Goal: Information Seeking & Learning: Find specific page/section

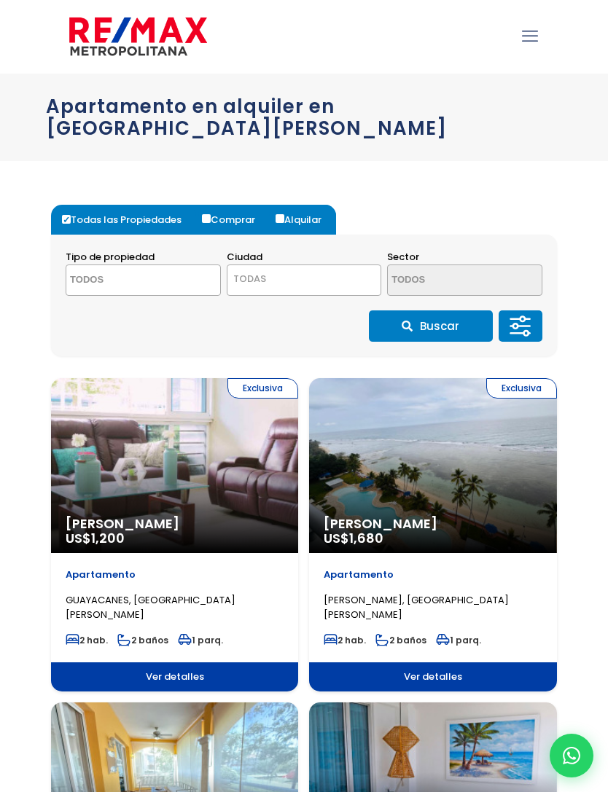
select select
click at [98, 273] on textarea "Search" at bounding box center [128, 280] width 124 height 31
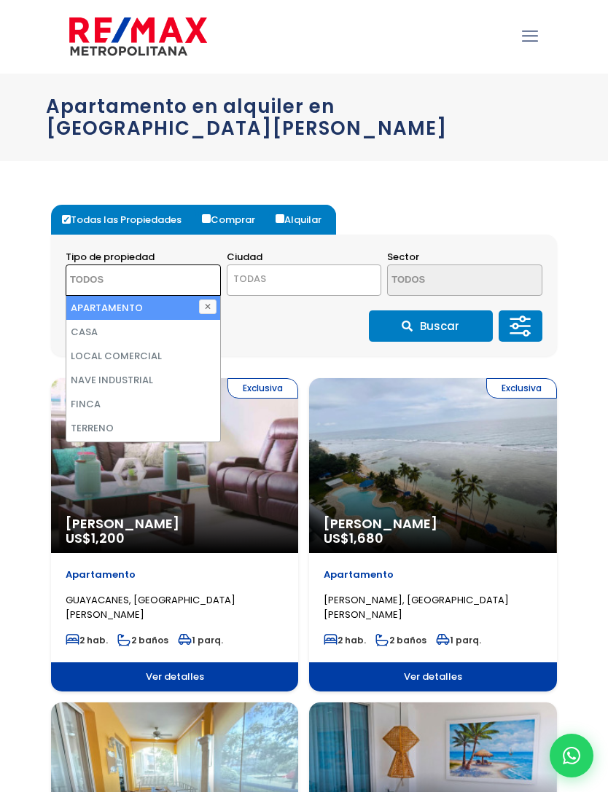
click at [336, 289] on span "TODAS" at bounding box center [304, 279] width 154 height 20
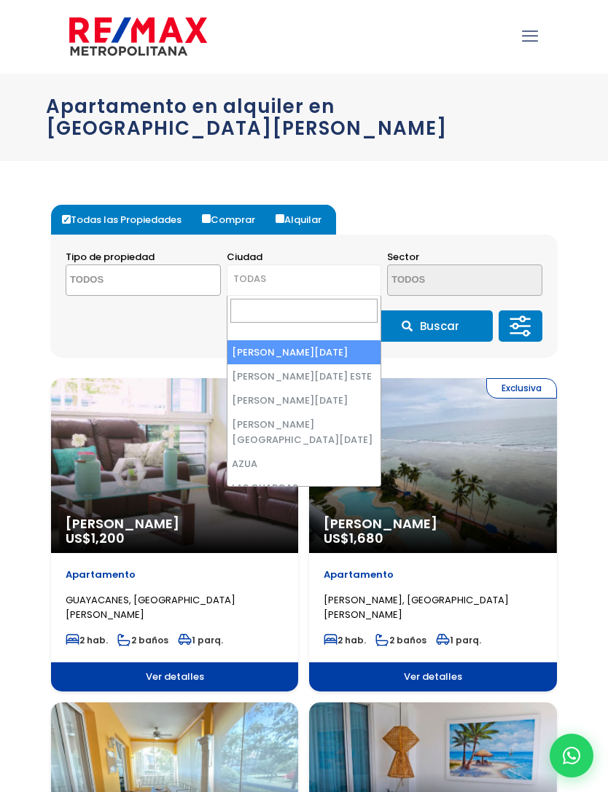
click at [190, 270] on textarea "Search" at bounding box center [128, 280] width 124 height 31
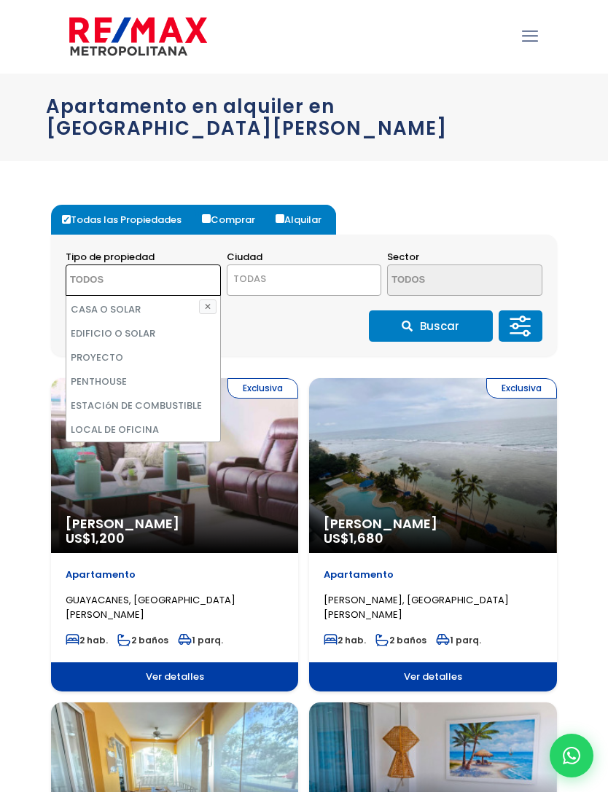
scroll to position [239, 0]
click at [344, 323] on div "Buscar" at bounding box center [304, 326] width 477 height 31
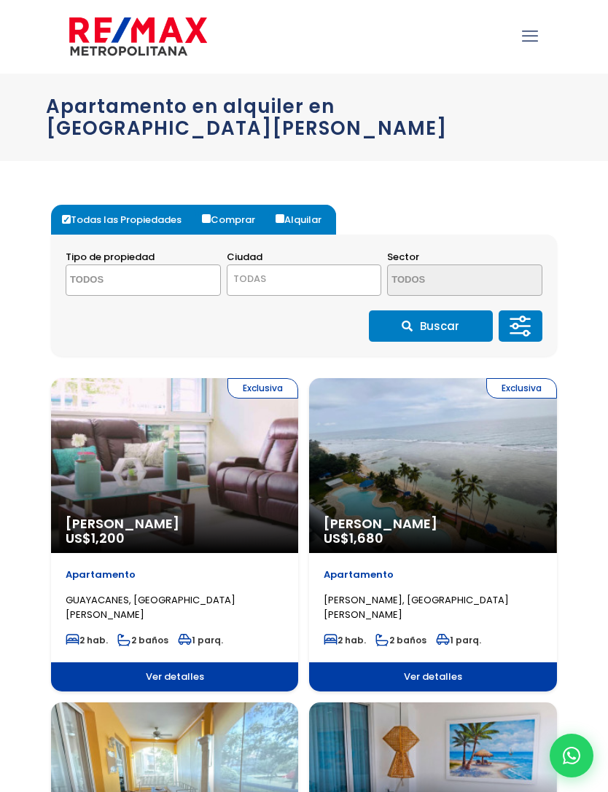
click at [337, 284] on span "TODAS" at bounding box center [304, 279] width 154 height 20
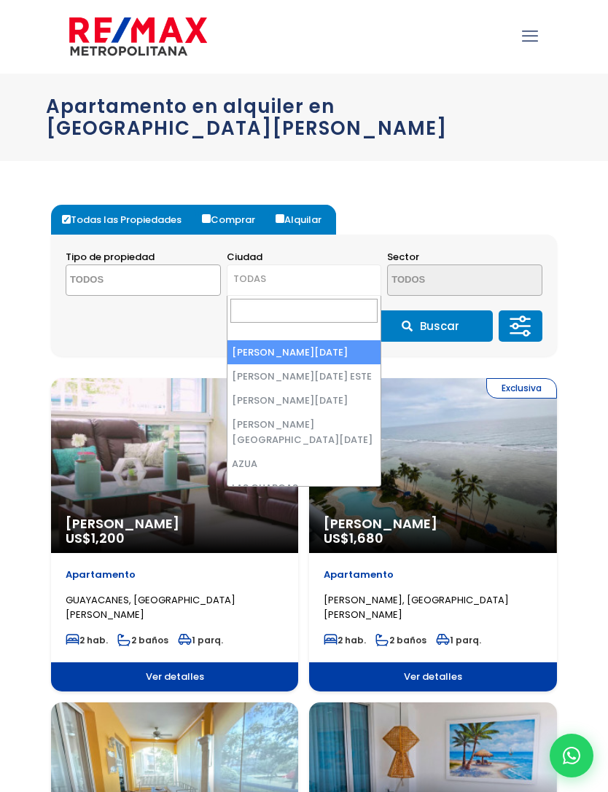
scroll to position [-9, 0]
click at [349, 313] on input "Search" at bounding box center [304, 311] width 148 height 24
click at [351, 318] on input "Search" at bounding box center [304, 311] width 148 height 24
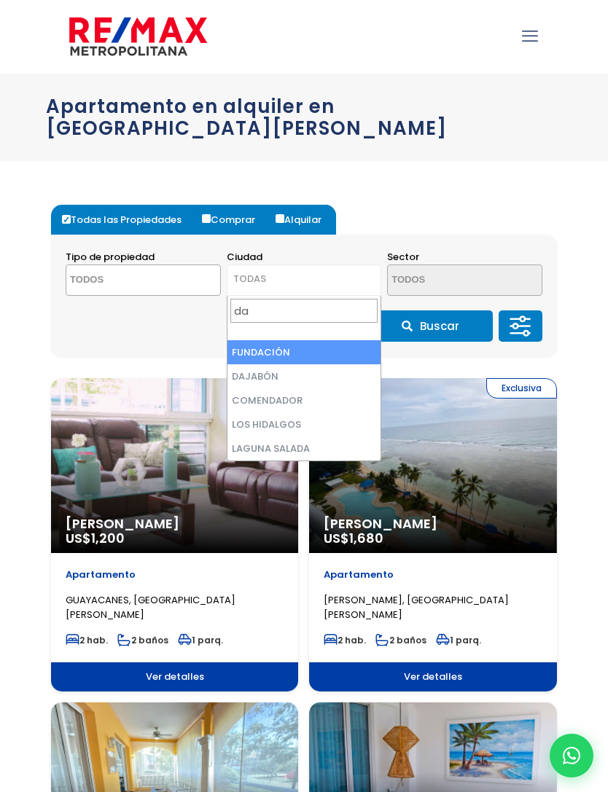
type input "d"
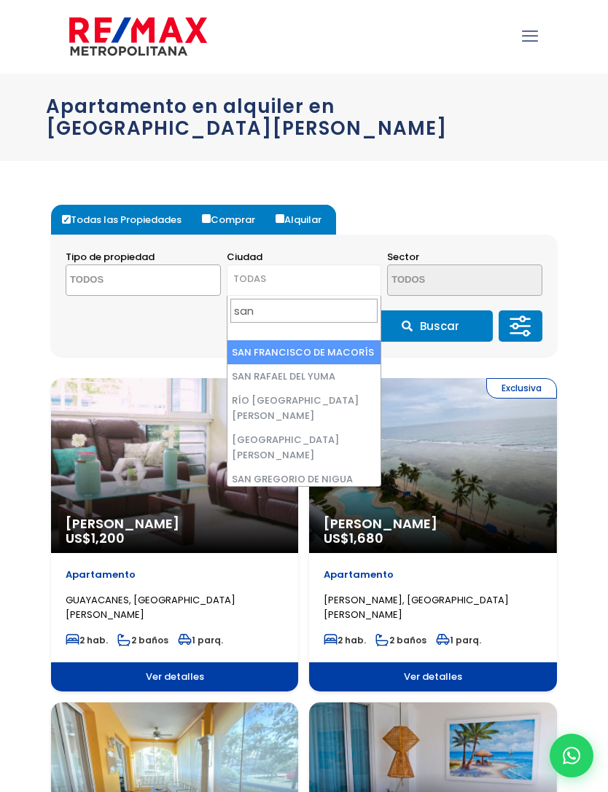
type input "san p"
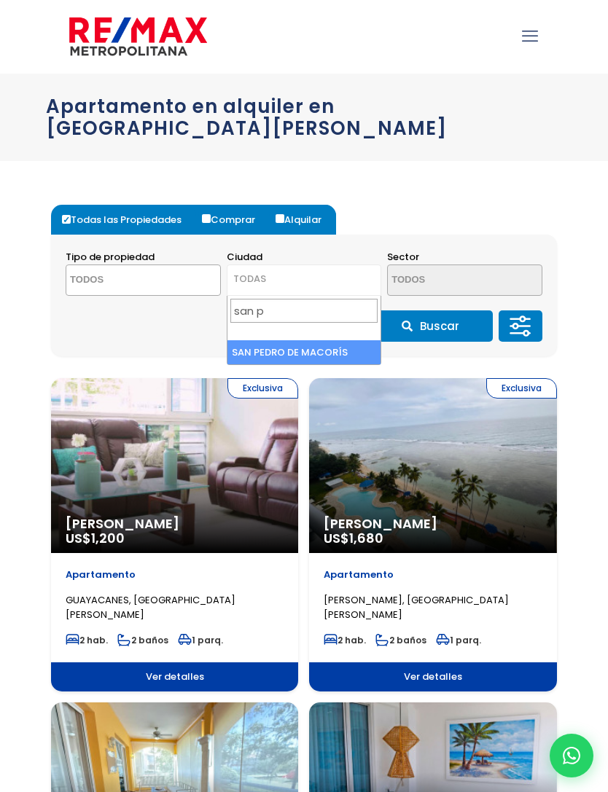
select select "110"
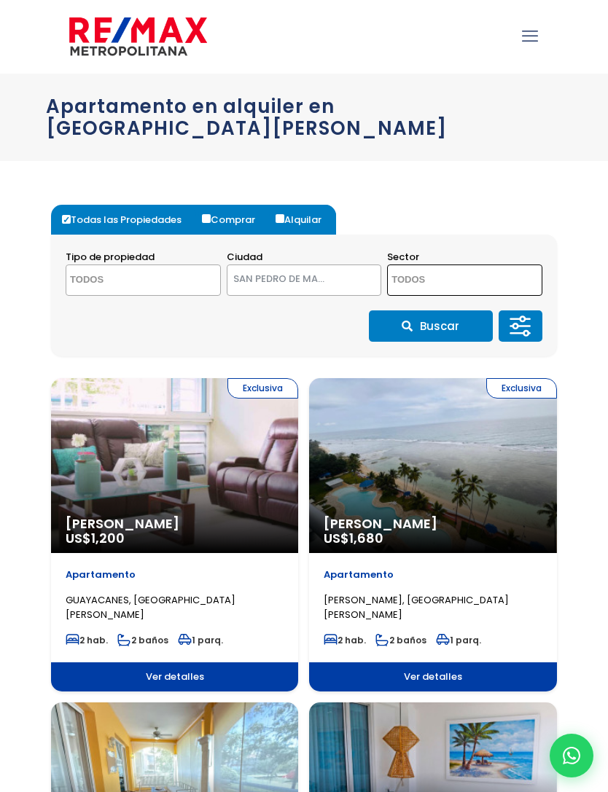
click at [507, 276] on textarea "Search" at bounding box center [450, 280] width 124 height 31
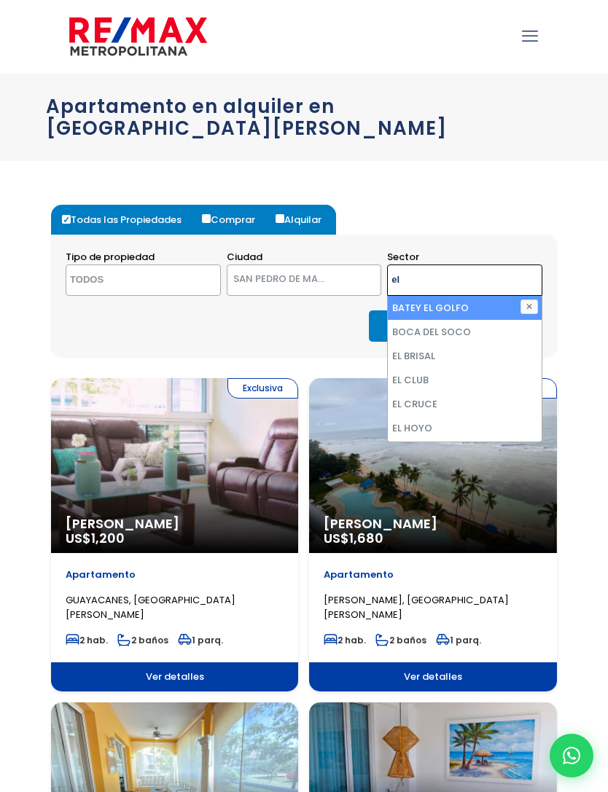
type textarea "e"
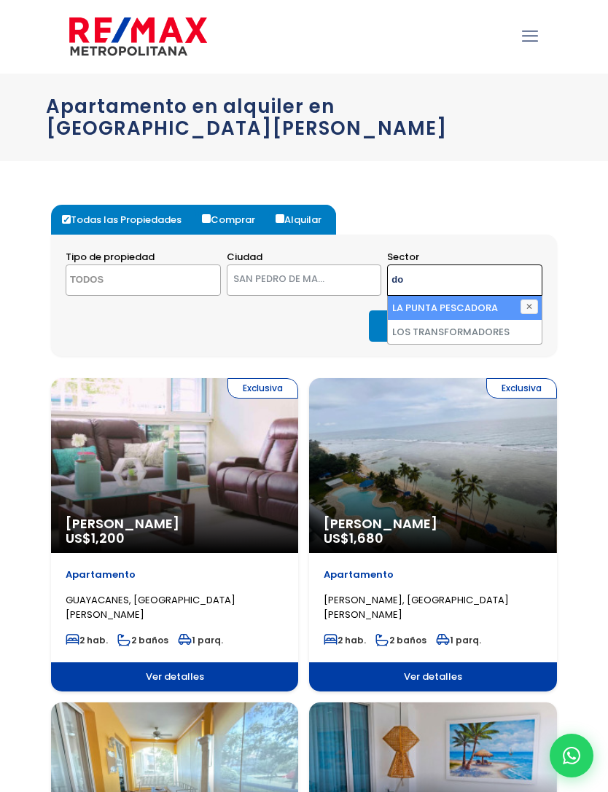
type textarea "d"
type textarea "mira"
click at [468, 312] on li "MIRAMAR" at bounding box center [465, 308] width 154 height 24
select select "8798"
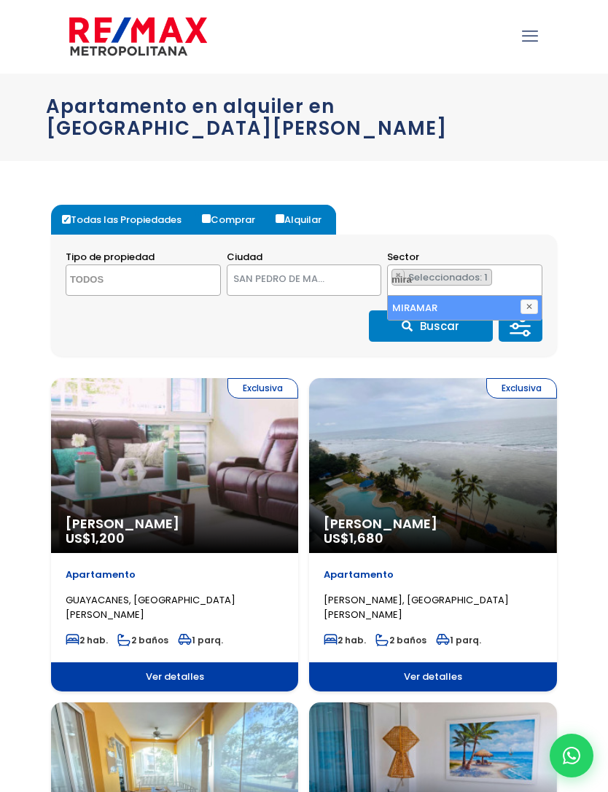
click at [459, 338] on button "Buscar" at bounding box center [431, 326] width 124 height 31
click at [503, 281] on ul "× Seleccionados: 1" at bounding box center [456, 280] width 136 height 31
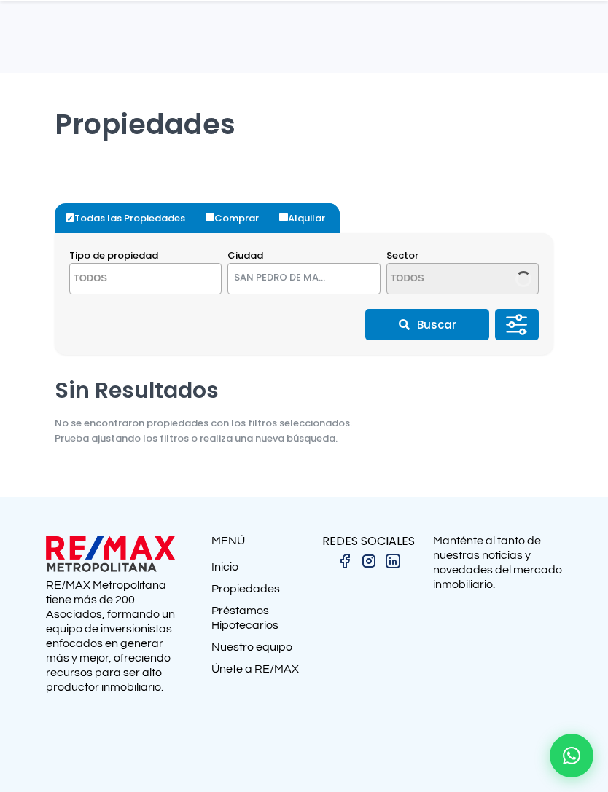
select select
select select "110"
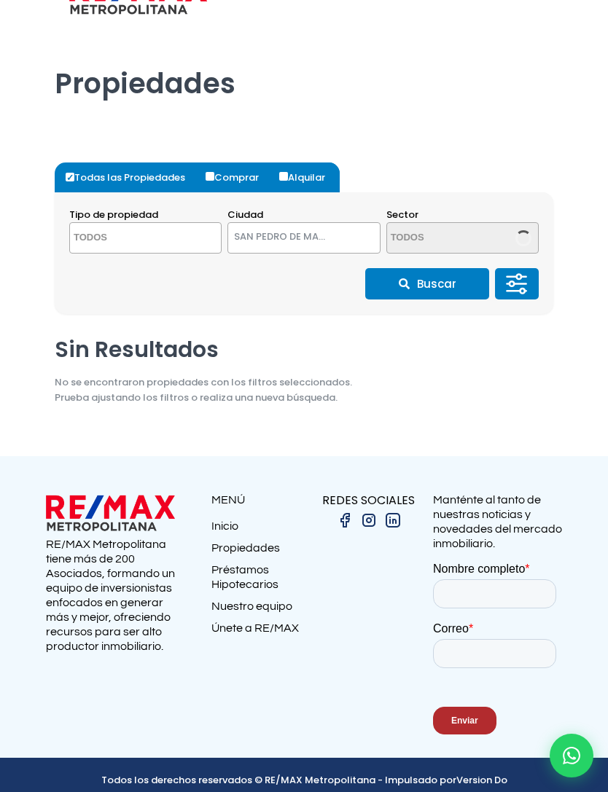
scroll to position [39, 0]
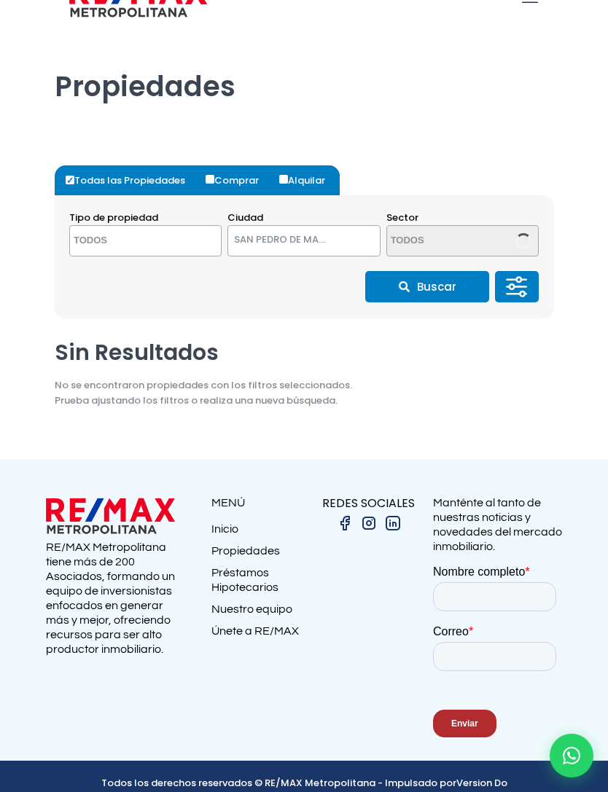
select select "8798"
click at [472, 251] on ul "× Seleccionados: 1" at bounding box center [453, 241] width 133 height 31
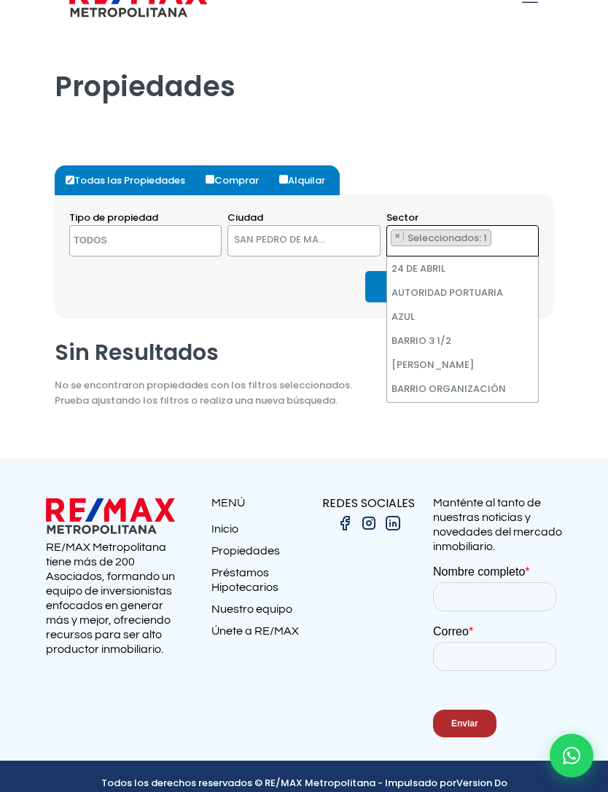
scroll to position [2172, 0]
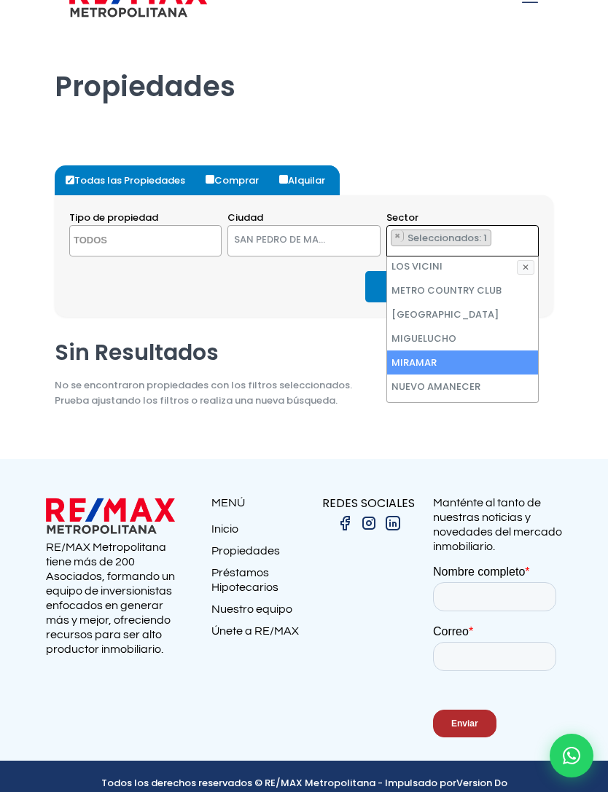
click at [522, 351] on li "MIRAMAR" at bounding box center [462, 363] width 151 height 24
click at [482, 351] on li "MIRAMAR" at bounding box center [462, 363] width 151 height 24
select select "8798"
click at [376, 293] on button "Buscar" at bounding box center [427, 286] width 124 height 31
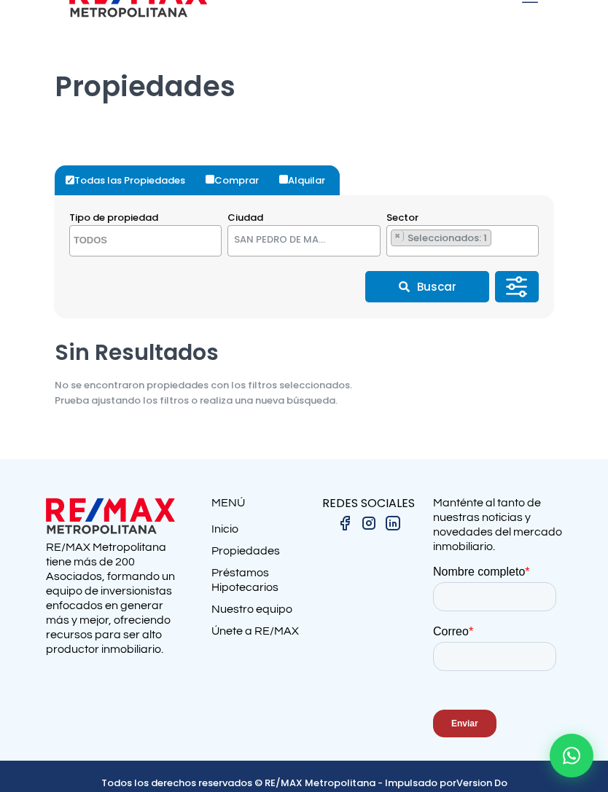
click at [441, 300] on button "Buscar" at bounding box center [427, 286] width 124 height 31
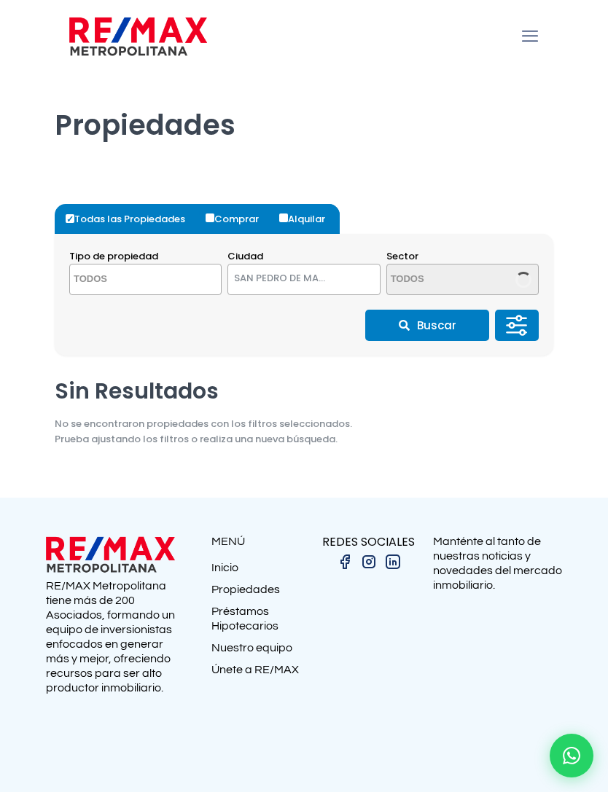
select select
select select "110"
select select "8798"
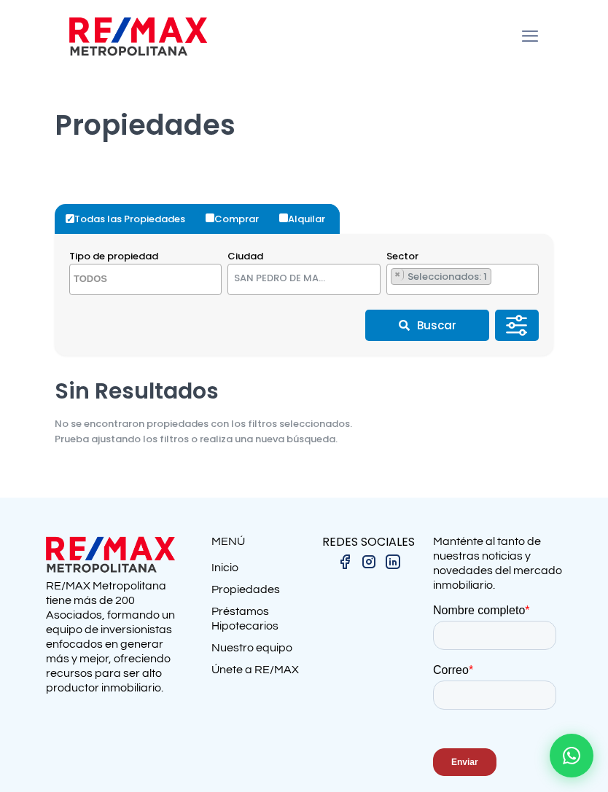
click at [499, 279] on ul "× Seleccionados: 1" at bounding box center [453, 280] width 133 height 31
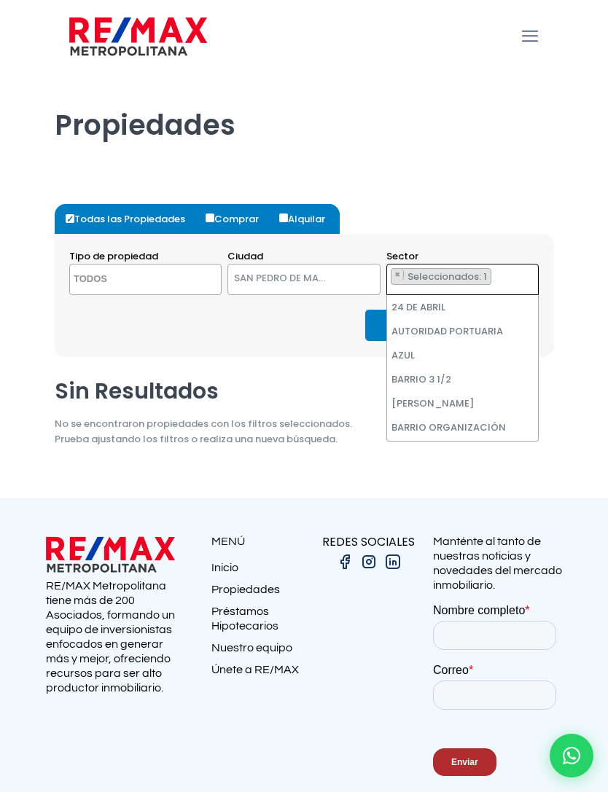
scroll to position [2172, 0]
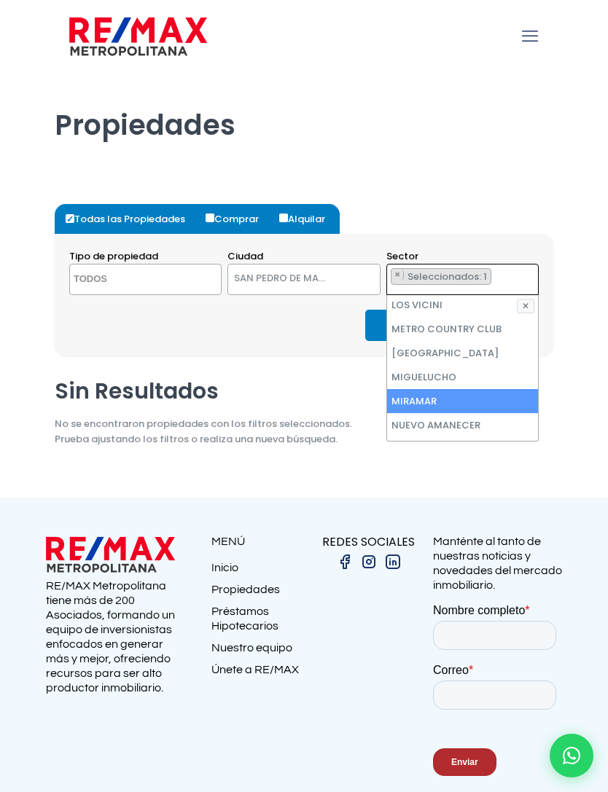
select select
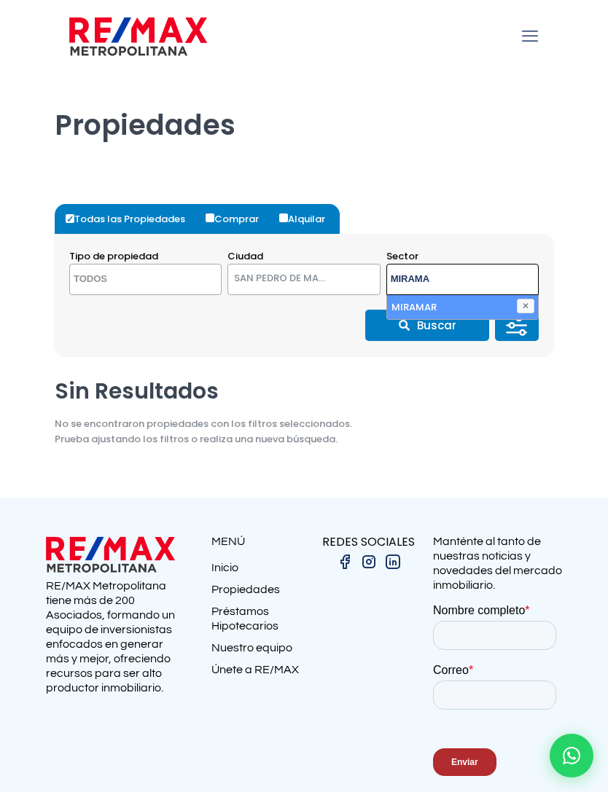
scroll to position [0, 0]
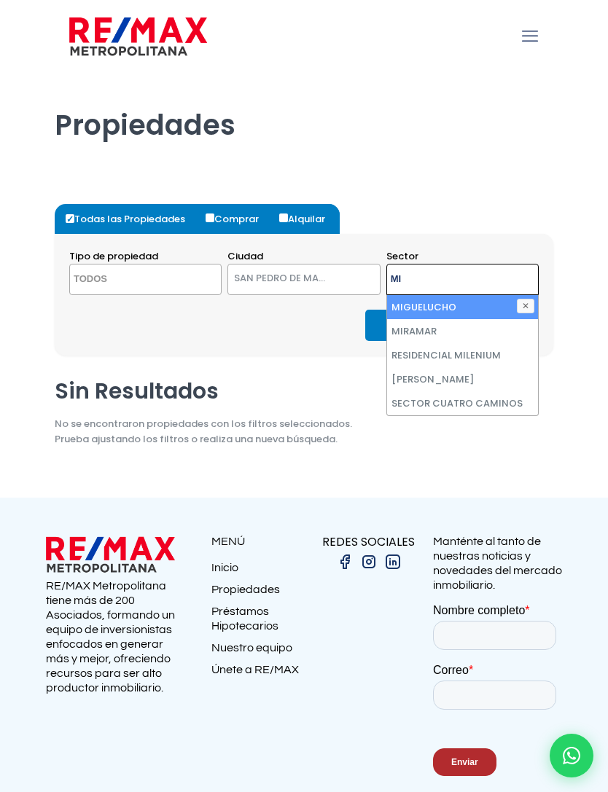
type textarea "M"
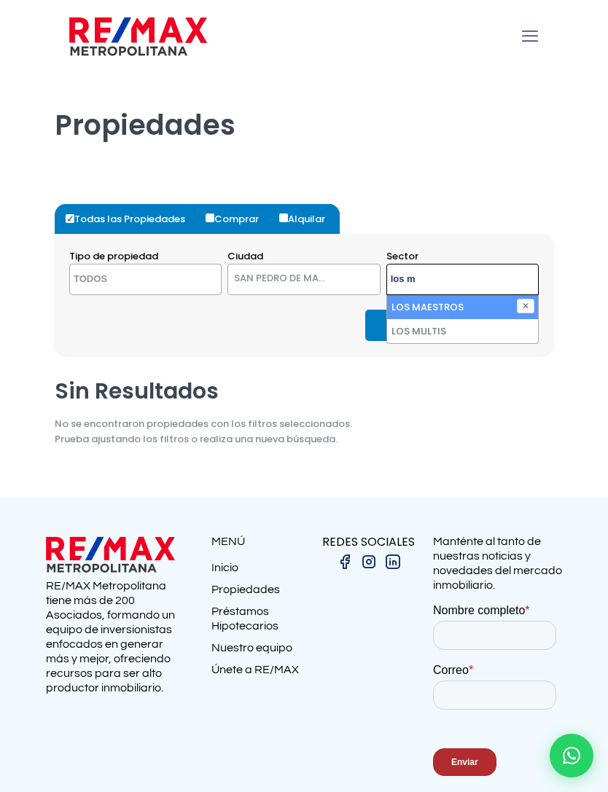
type textarea "los m"
click at [475, 308] on li "LOS MAESTROS" at bounding box center [462, 307] width 151 height 24
select select "8772"
click at [376, 330] on button "Buscar" at bounding box center [427, 325] width 124 height 31
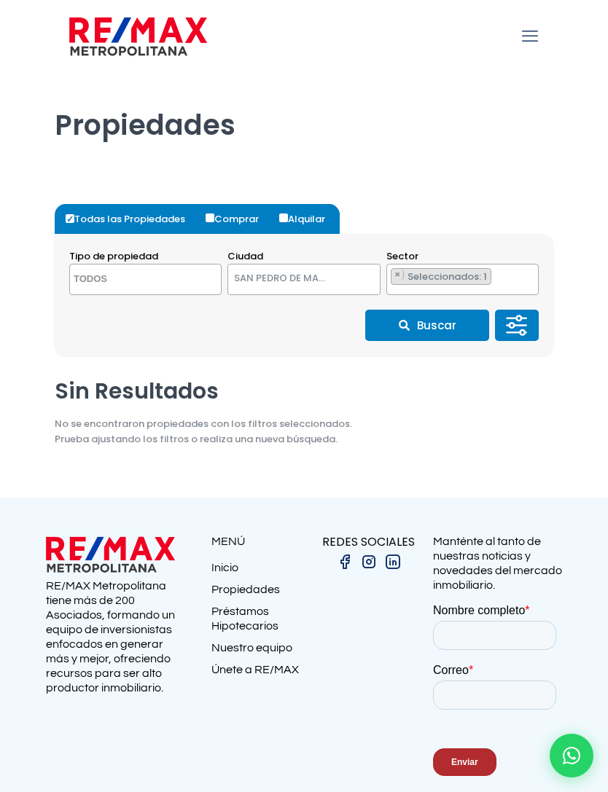
click at [440, 326] on button "Buscar" at bounding box center [427, 325] width 124 height 31
click at [447, 334] on button "Buscar" at bounding box center [427, 325] width 124 height 31
click at [448, 337] on button "Buscar" at bounding box center [427, 325] width 124 height 31
click at [443, 332] on button "Buscar" at bounding box center [427, 325] width 124 height 31
click at [442, 333] on button "Buscar" at bounding box center [427, 325] width 124 height 31
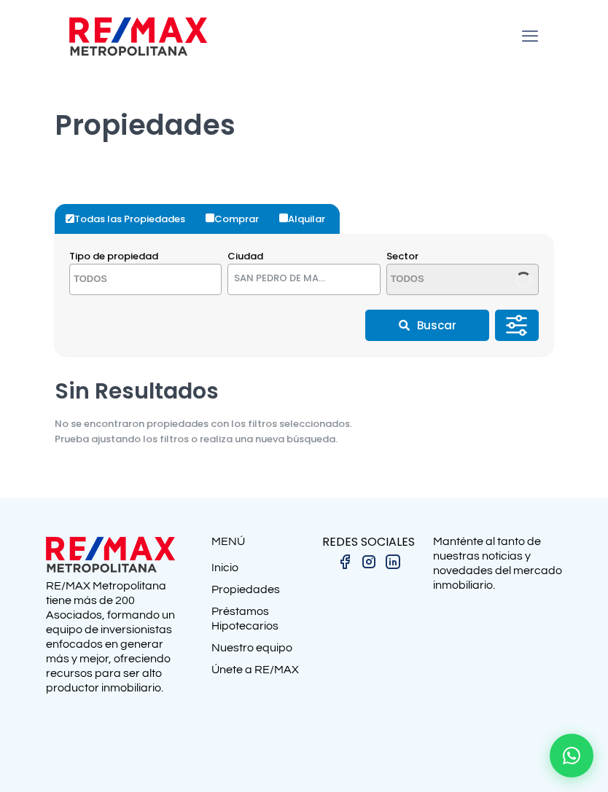
select select
select select "110"
select select "8772"
